Goal: Task Accomplishment & Management: Complete application form

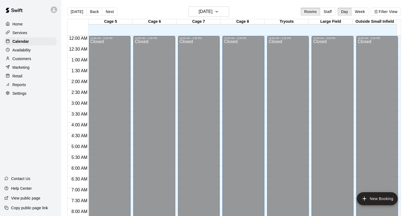
scroll to position [317, 0]
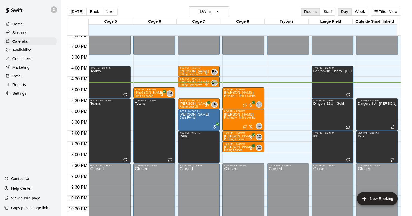
click at [19, 59] on p "Customers" at bounding box center [21, 58] width 19 height 5
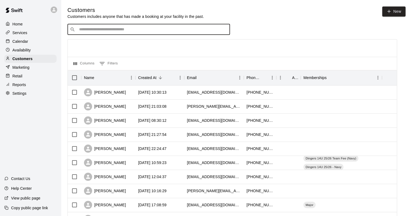
click at [168, 30] on input "Search customers by name or email" at bounding box center [152, 29] width 150 height 5
type input "*"
type input "****"
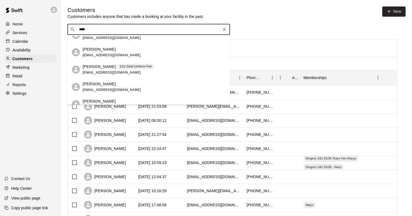
scroll to position [27, 0]
click at [104, 71] on span "bdavittelectric@gmail.com" at bounding box center [112, 72] width 58 height 4
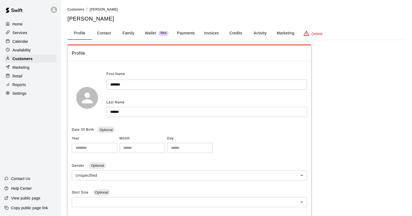
click at [124, 34] on button "Family" at bounding box center [128, 33] width 24 height 13
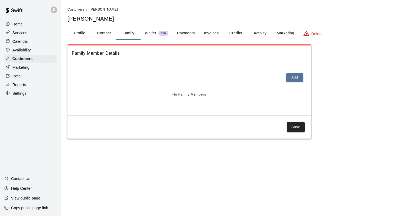
click at [86, 33] on button "Profile" at bounding box center [79, 33] width 24 height 13
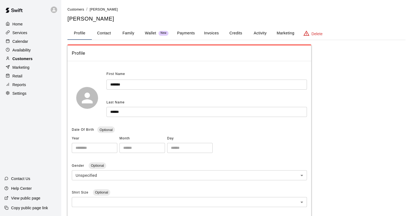
click at [36, 61] on div "Customers" at bounding box center [30, 59] width 52 height 8
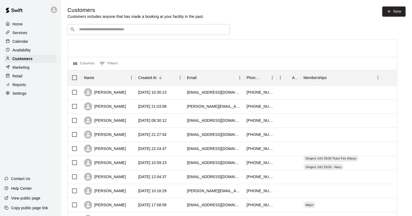
drag, startPoint x: 89, startPoint y: 31, endPoint x: 92, endPoint y: 28, distance: 4.6
click at [89, 30] on input "Search customers by name or email" at bounding box center [152, 29] width 150 height 5
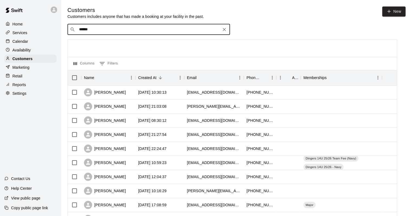
type input "******"
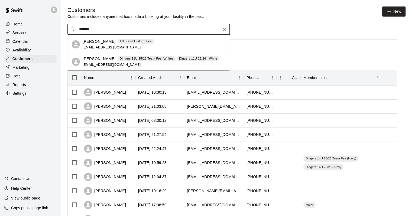
click at [183, 61] on p "Dingers 11U 25/26 - White" at bounding box center [198, 58] width 38 height 5
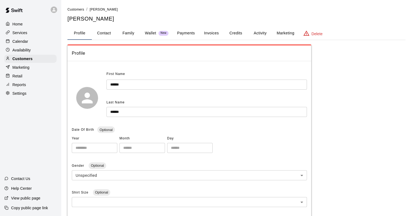
click at [182, 33] on button "Payments" at bounding box center [186, 33] width 26 height 13
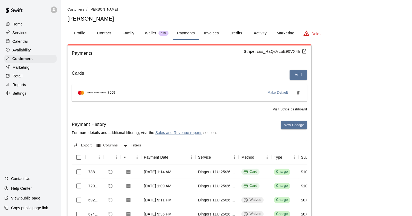
click at [129, 31] on button "Family" at bounding box center [128, 33] width 24 height 13
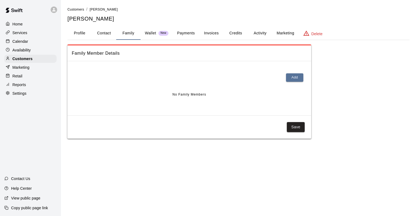
click at [82, 35] on button "Profile" at bounding box center [79, 33] width 24 height 13
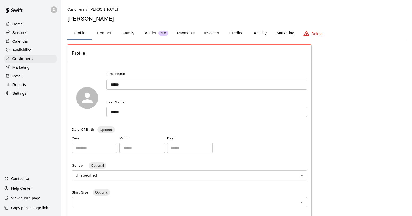
click at [125, 31] on button "Family" at bounding box center [128, 33] width 24 height 13
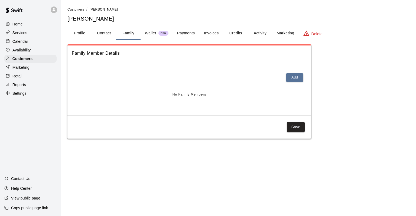
click at [77, 31] on button "Profile" at bounding box center [79, 33] width 24 height 13
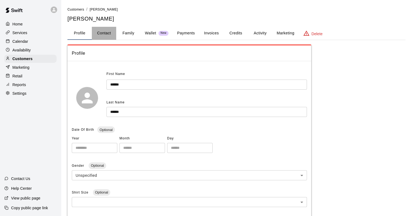
click at [106, 33] on button "Contact" at bounding box center [104, 33] width 24 height 13
select select "**"
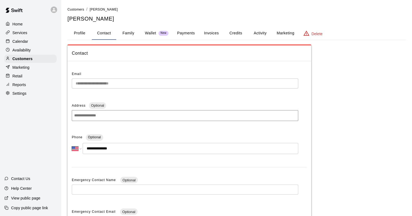
click at [83, 34] on button "Profile" at bounding box center [79, 33] width 24 height 13
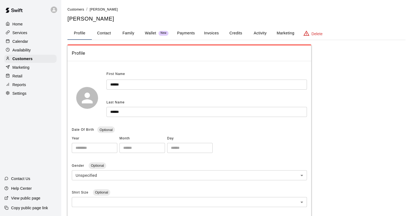
click at [100, 35] on button "Contact" at bounding box center [104, 33] width 24 height 13
select select "**"
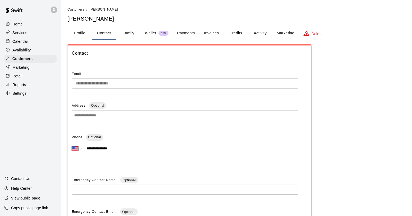
click at [127, 36] on button "Family" at bounding box center [128, 33] width 24 height 13
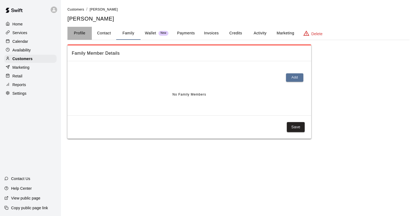
click at [85, 34] on button "Profile" at bounding box center [79, 33] width 24 height 13
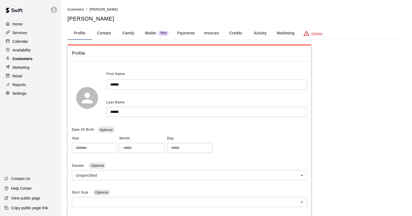
click at [37, 61] on div "Customers" at bounding box center [30, 59] width 52 height 8
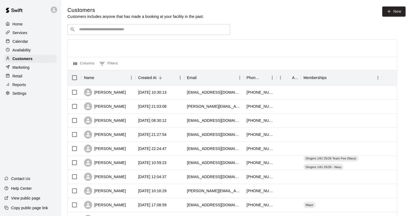
click at [116, 28] on input "Search customers by name or email" at bounding box center [152, 29] width 150 height 5
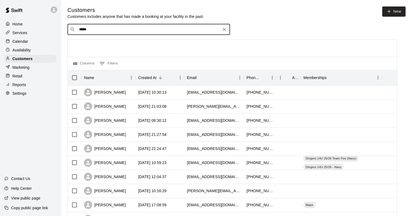
type input "******"
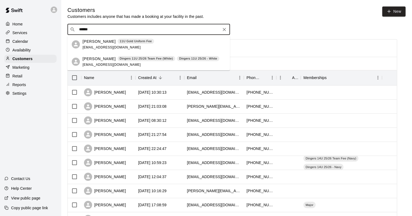
click at [113, 64] on span "davittelectric@gmail.com" at bounding box center [112, 65] width 58 height 4
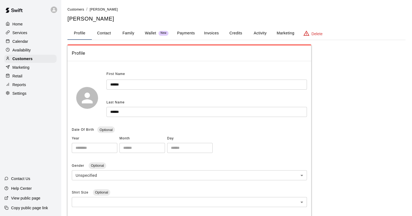
click at [262, 32] on button "Activity" at bounding box center [260, 33] width 24 height 13
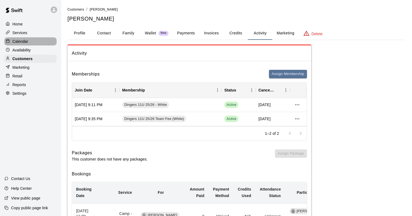
click at [24, 44] on p "Calendar" at bounding box center [20, 41] width 16 height 5
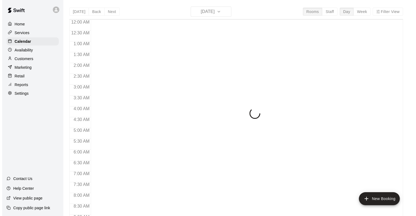
scroll to position [317, 0]
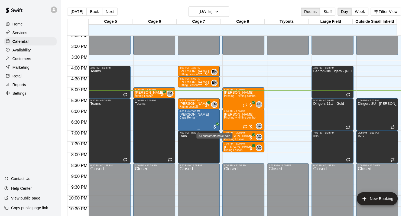
click at [214, 127] on span "All customers have paid" at bounding box center [214, 126] width 5 height 5
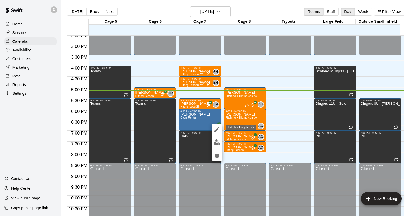
drag, startPoint x: 218, startPoint y: 133, endPoint x: 215, endPoint y: 147, distance: 14.4
click at [218, 133] on button "edit" at bounding box center [217, 129] width 11 height 11
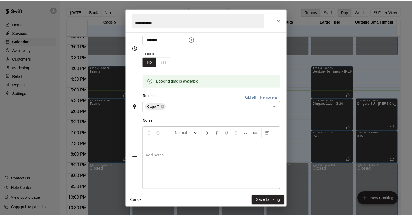
scroll to position [128, 0]
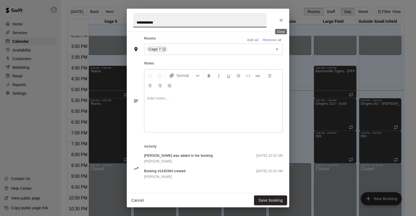
click at [280, 22] on icon "Close" at bounding box center [280, 20] width 5 height 5
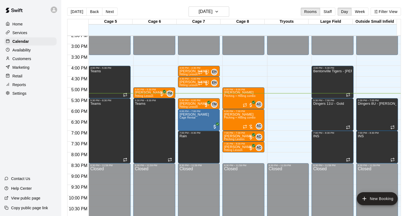
click at [25, 61] on p "Customers" at bounding box center [21, 58] width 19 height 5
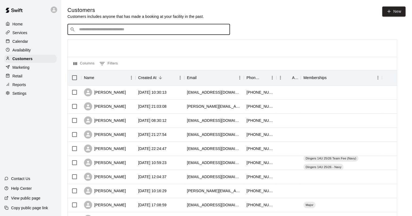
click at [105, 32] on input "Search customers by name or email" at bounding box center [152, 29] width 150 height 5
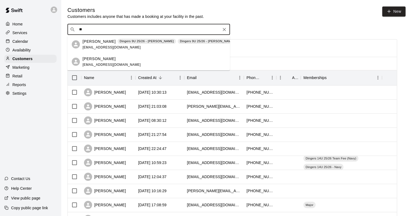
type input "*"
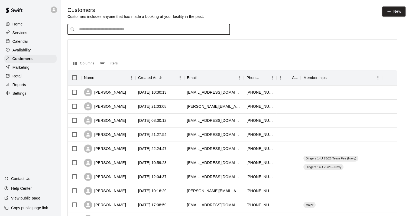
type input "*"
type input "*******"
click at [97, 51] on div "Thomas Bridges hogfan63@yahoo.com" at bounding box center [148, 44] width 163 height 17
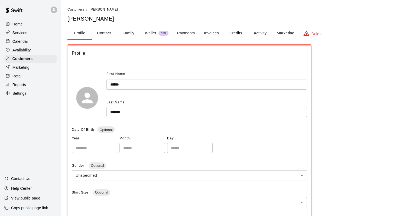
click at [140, 34] on button "Family" at bounding box center [128, 33] width 24 height 13
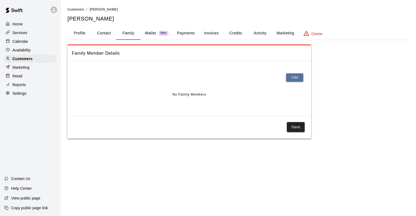
click at [247, 33] on button "Credits" at bounding box center [235, 33] width 24 height 13
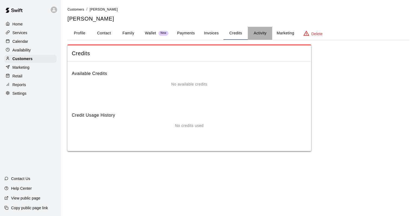
click at [258, 35] on button "Activity" at bounding box center [260, 33] width 24 height 13
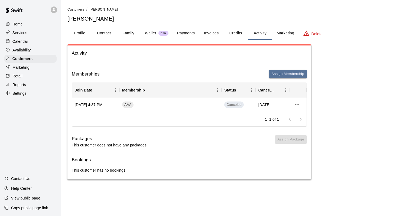
click at [26, 43] on p "Calendar" at bounding box center [20, 41] width 16 height 5
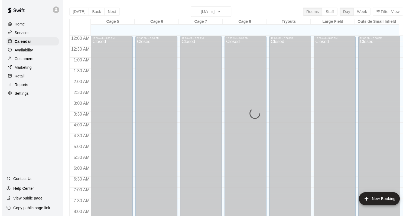
scroll to position [317, 0]
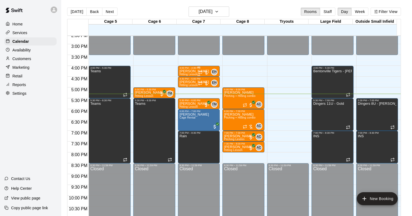
click at [204, 70] on div at bounding box center [203, 72] width 11 height 5
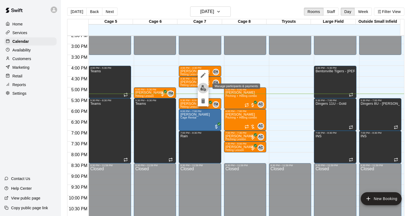
click at [204, 91] on img "edit" at bounding box center [203, 88] width 6 height 6
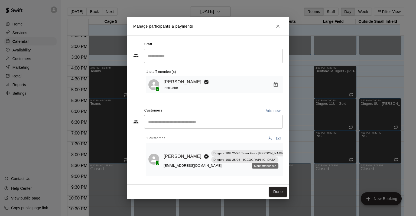
click at [287, 154] on button "Mark attendance" at bounding box center [291, 149] width 9 height 9
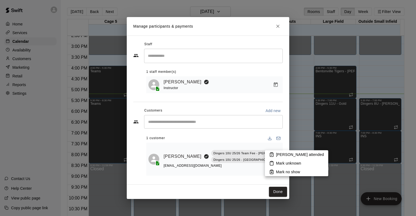
click at [244, 132] on div at bounding box center [208, 108] width 416 height 216
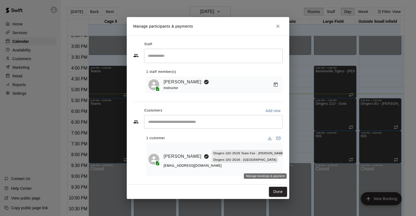
click at [289, 166] on icon "Manage bookings & payment" at bounding box center [291, 168] width 5 height 5
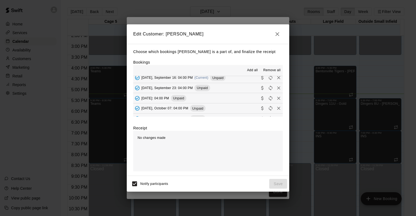
scroll to position [27, 0]
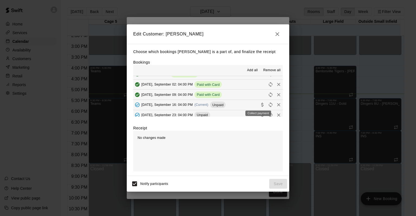
click at [260, 105] on icon "Collect payment" at bounding box center [262, 104] width 5 height 5
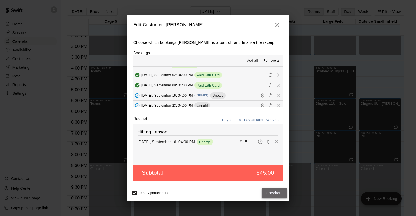
click at [277, 193] on button "Checkout" at bounding box center [274, 193] width 25 height 10
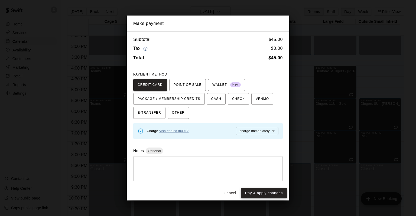
click at [258, 192] on button "Pay & apply changes" at bounding box center [264, 193] width 46 height 10
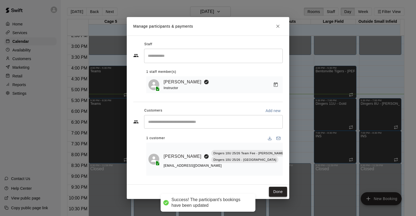
click at [275, 187] on button "Done" at bounding box center [278, 192] width 18 height 10
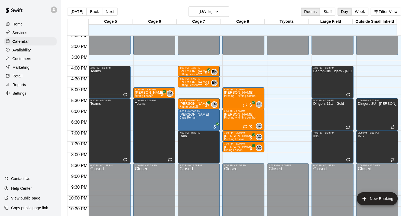
click at [252, 124] on div at bounding box center [248, 126] width 11 height 5
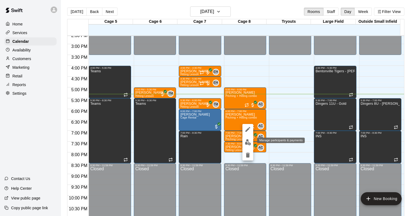
click at [246, 142] on img "edit" at bounding box center [248, 142] width 6 height 6
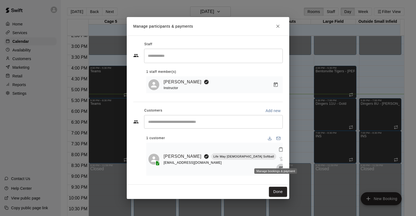
click at [278, 166] on icon "Manage bookings & payment" at bounding box center [280, 168] width 5 height 5
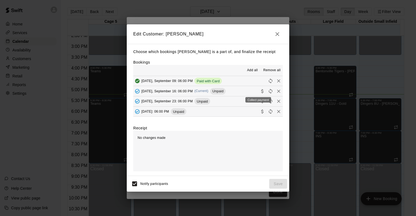
click at [261, 92] on icon "Collect payment" at bounding box center [262, 91] width 2 height 4
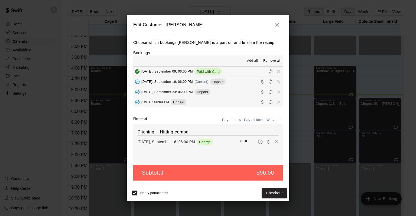
click at [279, 27] on icon "button" at bounding box center [277, 25] width 7 height 7
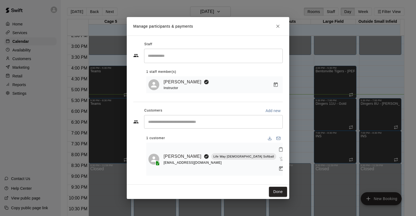
click at [278, 29] on icon "Close" at bounding box center [277, 26] width 5 height 5
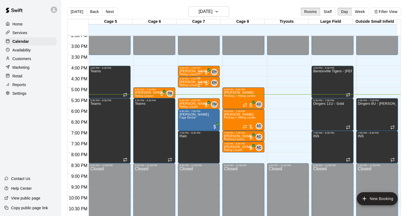
click at [206, 81] on div at bounding box center [203, 83] width 11 height 5
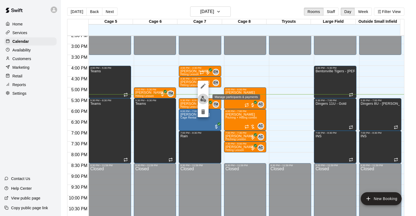
click at [207, 100] on button "edit" at bounding box center [203, 99] width 11 height 11
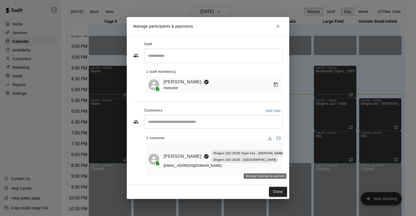
click at [290, 166] on icon "Manage bookings & payment" at bounding box center [292, 168] width 4 height 5
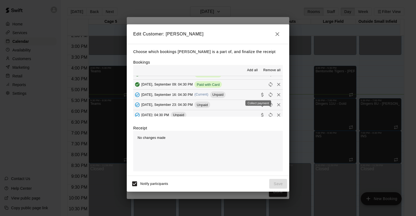
click at [260, 95] on icon "Collect payment" at bounding box center [262, 94] width 5 height 5
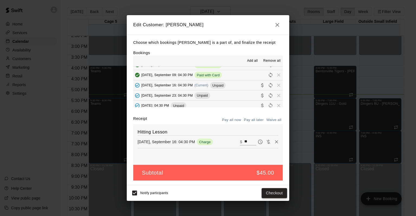
click at [284, 193] on button "Checkout" at bounding box center [274, 193] width 25 height 10
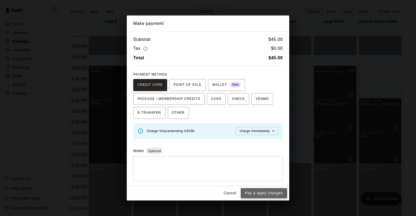
click at [266, 196] on button "Pay & apply changes" at bounding box center [264, 193] width 46 height 10
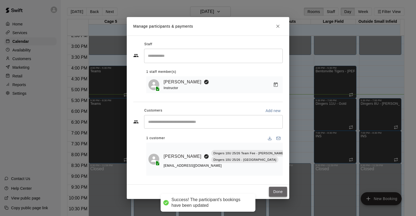
click at [279, 189] on button "Done" at bounding box center [278, 192] width 18 height 10
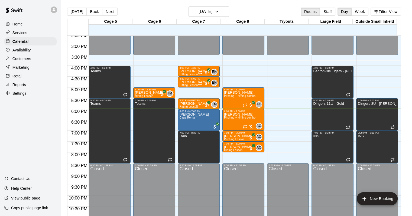
click at [20, 61] on p "Customers" at bounding box center [21, 58] width 19 height 5
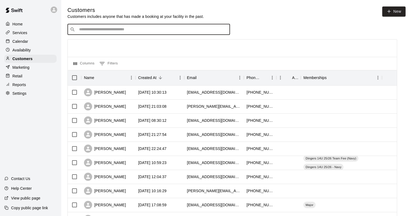
click at [115, 29] on input "Search customers by name or email" at bounding box center [152, 29] width 150 height 5
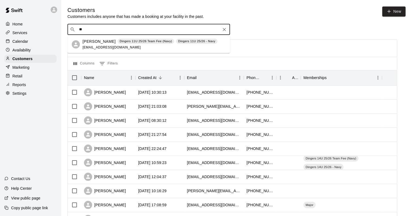
type input "*"
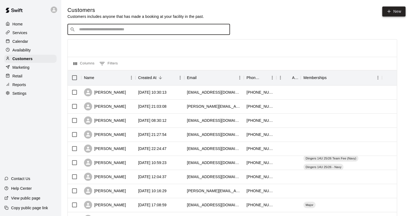
click at [389, 14] on link "New" at bounding box center [393, 12] width 23 height 10
select select "**"
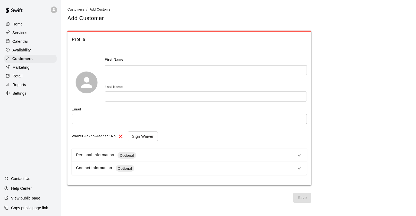
drag, startPoint x: 134, startPoint y: 71, endPoint x: 136, endPoint y: 65, distance: 5.8
click at [136, 68] on input "text" at bounding box center [206, 70] width 202 height 10
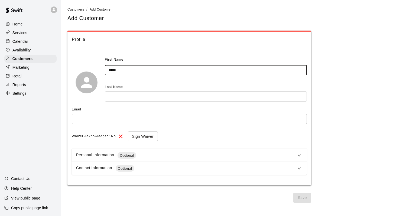
type input "*****"
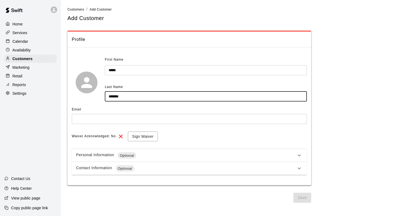
type input "*******"
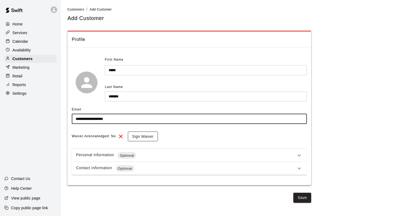
type input "**********"
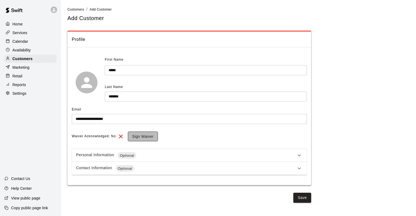
click at [140, 135] on button "Sign Waiver" at bounding box center [143, 137] width 30 height 10
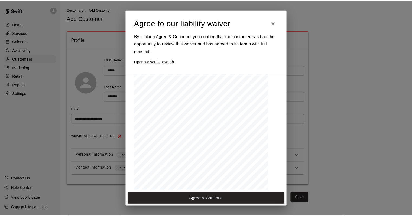
scroll to position [238, 0]
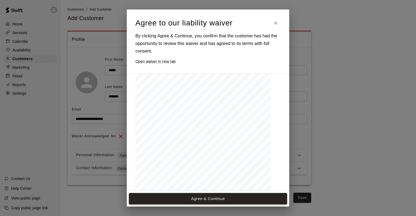
click at [191, 198] on button "Agree & Continue" at bounding box center [208, 198] width 158 height 11
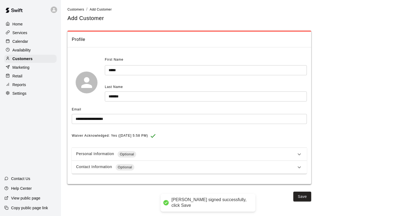
click at [301, 153] on icon at bounding box center [299, 154] width 7 height 7
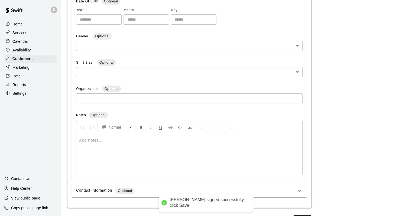
scroll to position [183, 0]
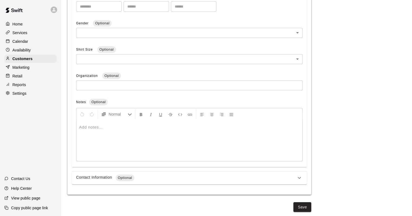
click at [296, 178] on div "Contact Information Optional" at bounding box center [189, 177] width 235 height 13
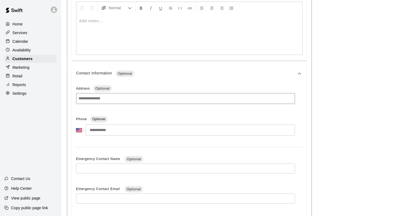
scroll to position [319, 0]
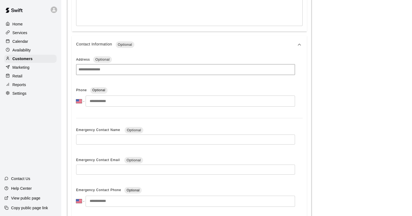
click at [131, 107] on input "tel" at bounding box center [190, 101] width 209 height 11
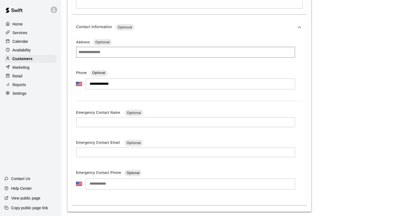
scroll to position [353, 0]
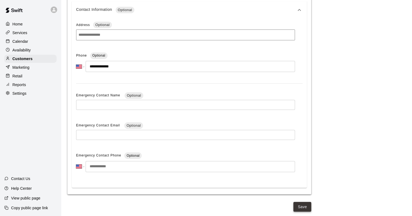
type input "**********"
click at [303, 208] on button "Save" at bounding box center [302, 207] width 18 height 10
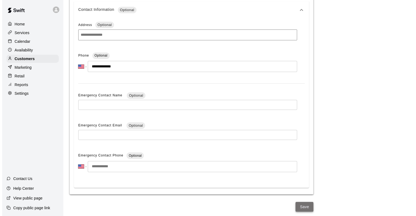
scroll to position [0, 0]
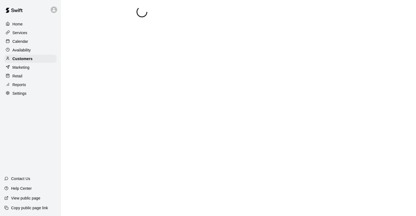
select select "**"
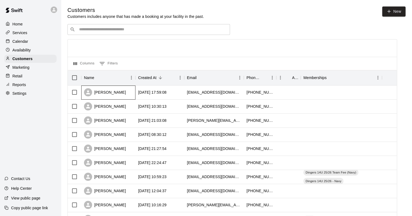
click at [124, 94] on div "[PERSON_NAME]" at bounding box center [108, 93] width 54 height 14
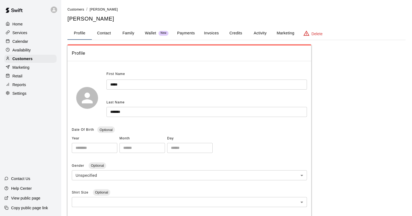
click at [131, 33] on button "Family" at bounding box center [128, 33] width 24 height 13
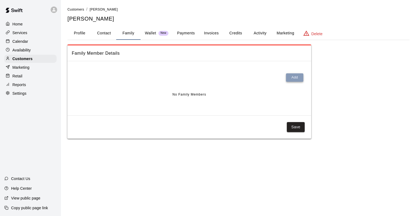
click at [294, 77] on button "Add" at bounding box center [294, 77] width 17 height 8
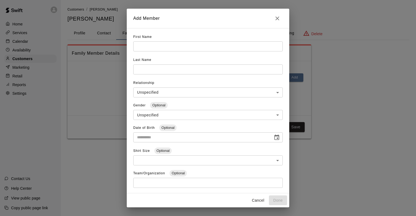
click at [156, 44] on input "text" at bounding box center [208, 46] width 150 height 10
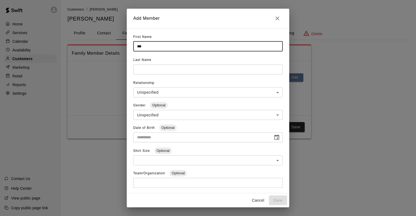
type input "***"
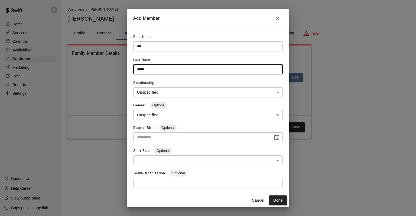
type input "*****"
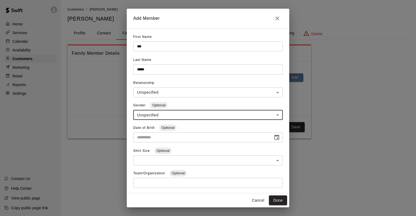
type input "**********"
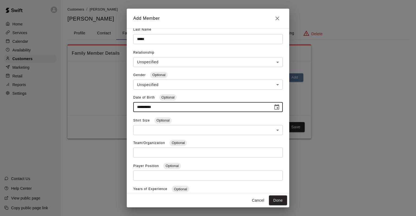
scroll to position [58, 0]
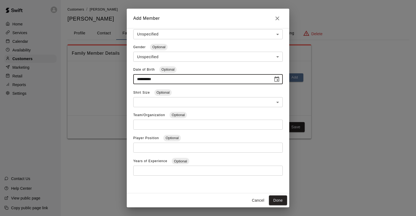
type input "**********"
click at [279, 195] on div "Cancel Done" at bounding box center [208, 200] width 163 height 14
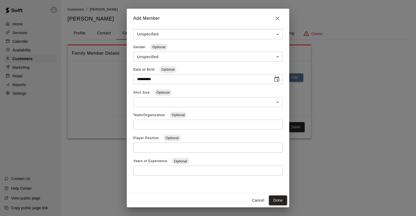
click at [280, 201] on button "Done" at bounding box center [278, 201] width 18 height 10
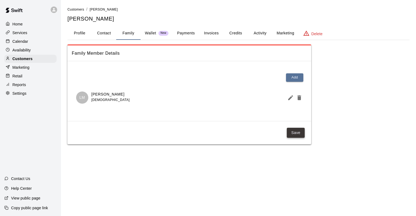
click at [302, 134] on button "Save" at bounding box center [296, 133] width 18 height 10
click at [291, 132] on button "Save" at bounding box center [296, 133] width 18 height 10
click at [259, 34] on button "Activity" at bounding box center [260, 33] width 24 height 13
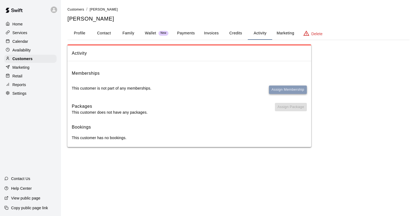
click at [276, 89] on button "Assign Membership" at bounding box center [288, 90] width 38 height 8
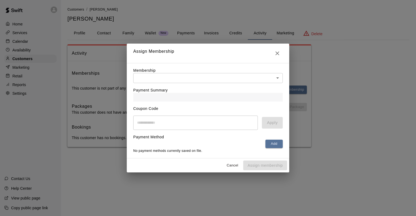
click at [178, 76] on body "Home Services Calendar Availability Customers Marketing Retail Reports Settings…" at bounding box center [208, 79] width 416 height 158
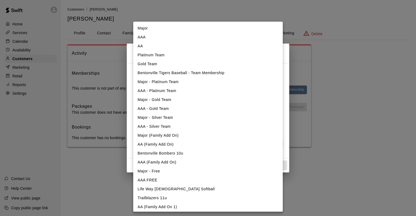
click at [165, 47] on li "AA" at bounding box center [208, 46] width 150 height 9
type input "**********"
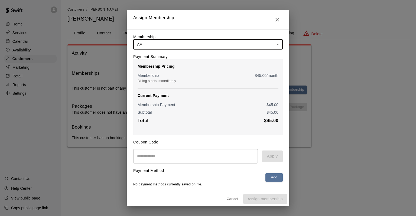
scroll to position [1, 0]
click at [265, 179] on button "Add" at bounding box center [273, 177] width 17 height 8
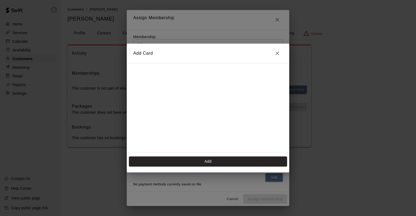
scroll to position [96, 0]
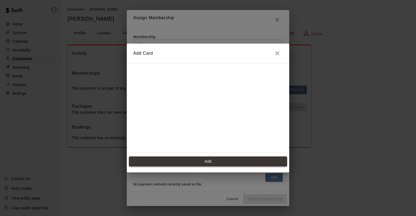
click at [213, 163] on button "Add" at bounding box center [208, 162] width 158 height 10
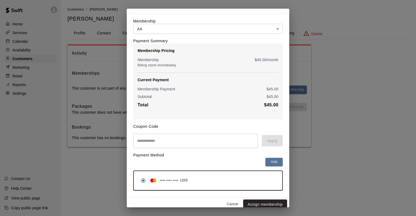
scroll to position [21, 0]
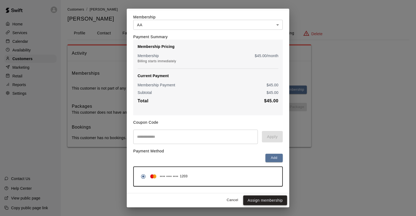
click at [247, 197] on button "Assign membership" at bounding box center [265, 201] width 44 height 10
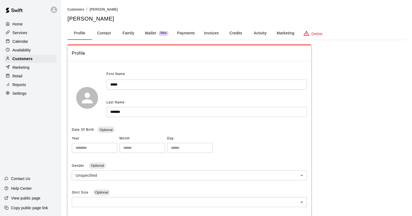
click at [109, 35] on button "Contact" at bounding box center [104, 33] width 24 height 13
select select "**"
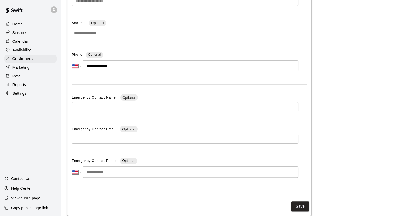
scroll to position [93, 0]
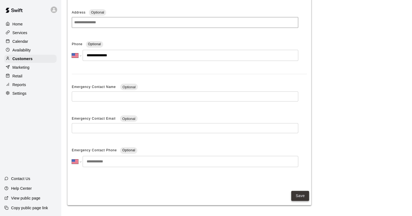
click at [292, 195] on button "Save" at bounding box center [300, 196] width 18 height 10
